Goal: Download file/media

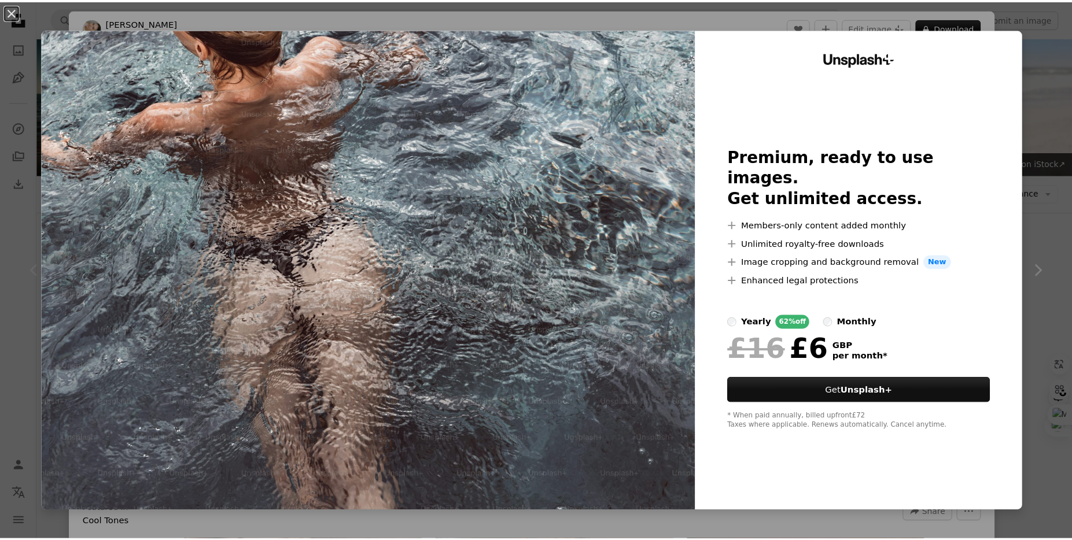
scroll to position [86, 0]
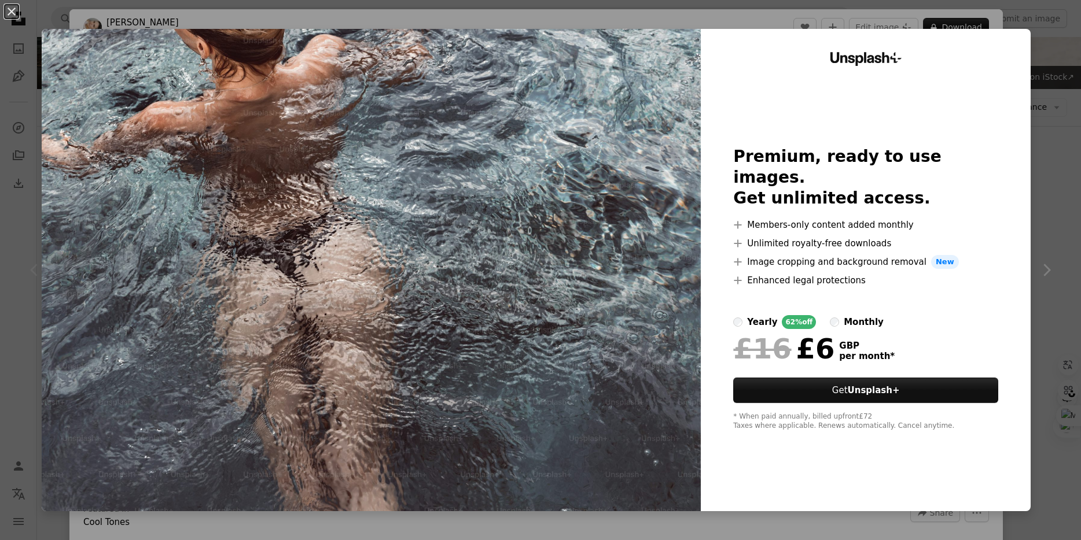
click at [816, 315] on div "yearly 62% off monthly" at bounding box center [865, 322] width 265 height 14
click at [752, 315] on div "yearly" at bounding box center [762, 322] width 30 height 14
click at [13, 14] on button "An X shape" at bounding box center [12, 12] width 14 height 14
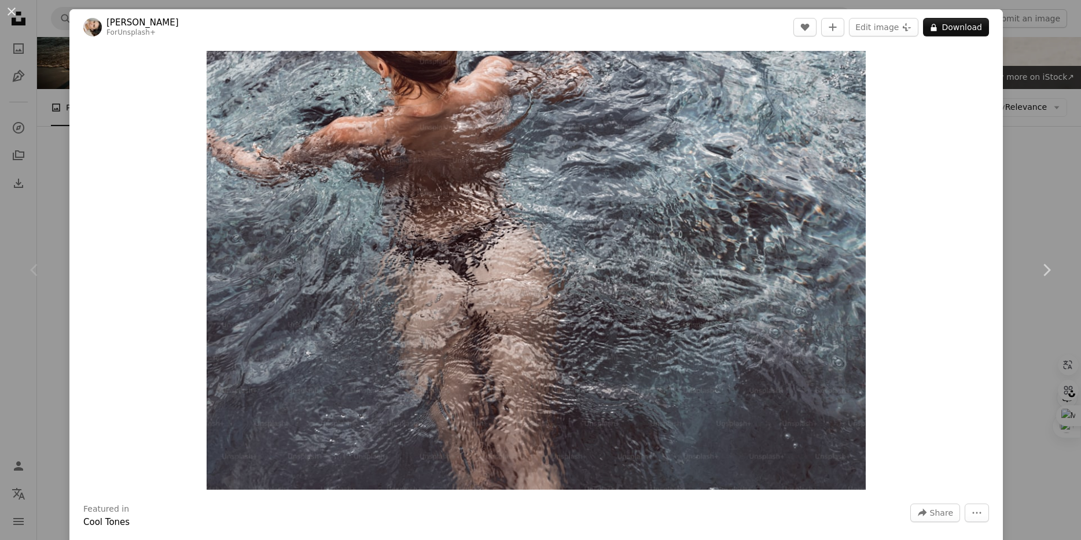
click at [1034, 131] on div "An X shape Chevron left Chevron right [PERSON_NAME] For Unsplash+ A heart A plu…" at bounding box center [540, 270] width 1081 height 540
